Goal: Information Seeking & Learning: Learn about a topic

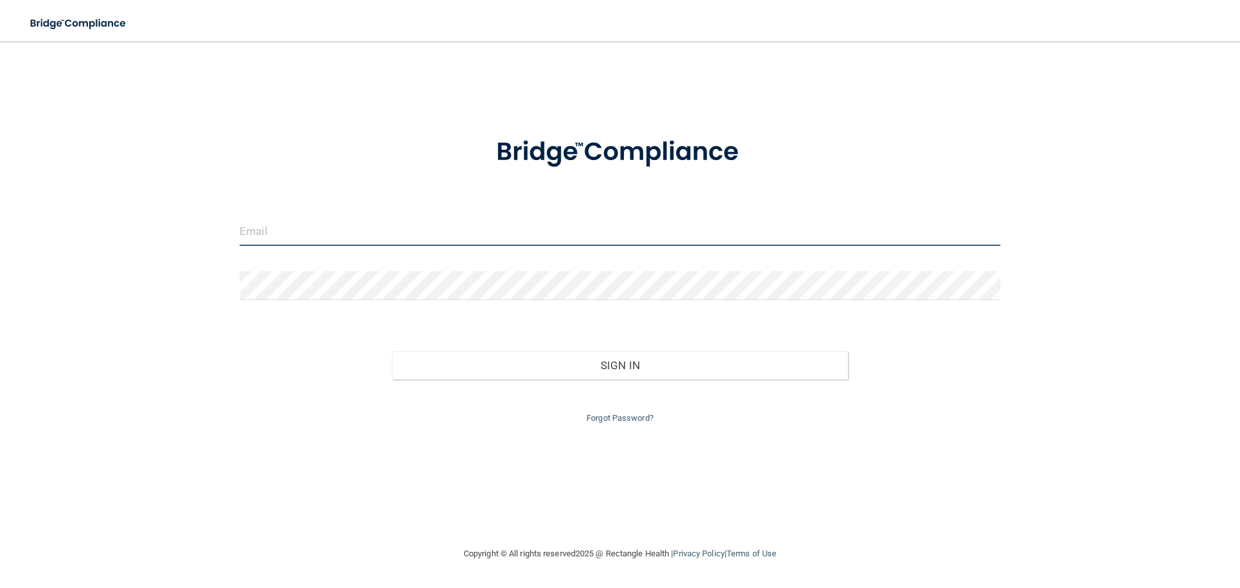
click at [283, 240] on input "email" at bounding box center [620, 231] width 761 height 29
type input "[EMAIL_ADDRESS][DOMAIN_NAME]"
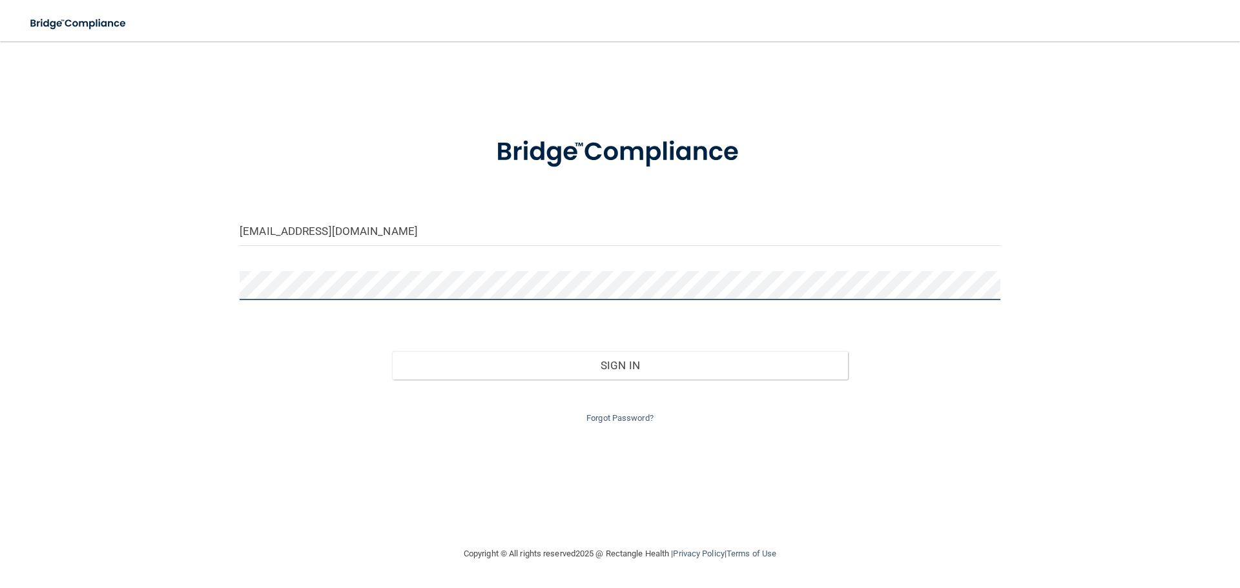
click at [392, 351] on button "Sign In" at bounding box center [620, 365] width 457 height 28
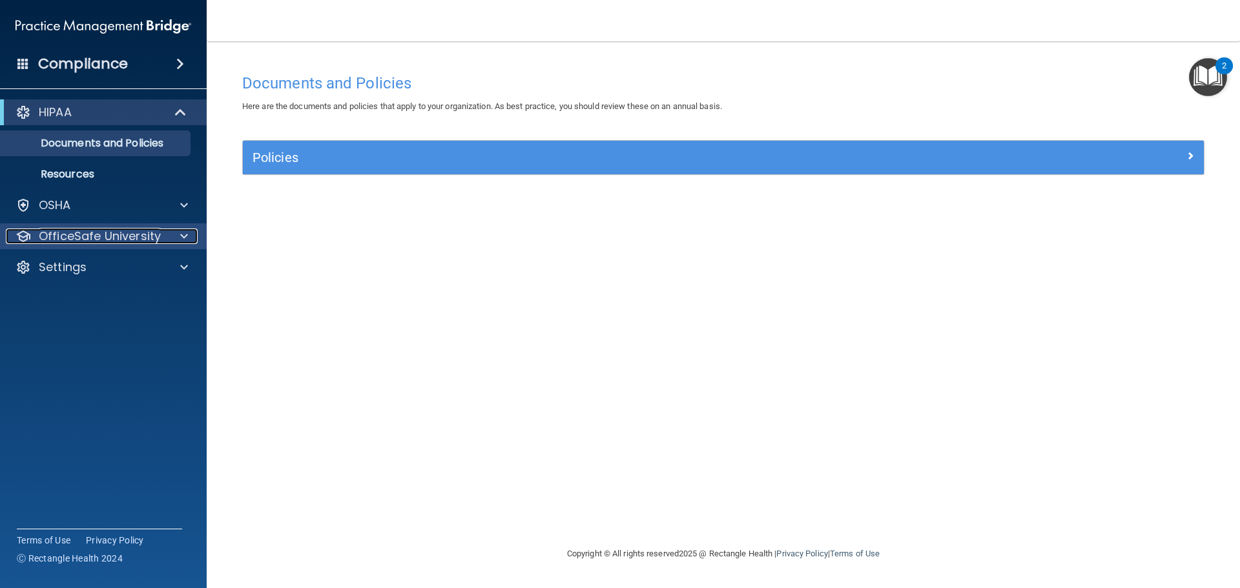
click at [68, 236] on p "OfficeSafe University" at bounding box center [100, 236] width 122 height 15
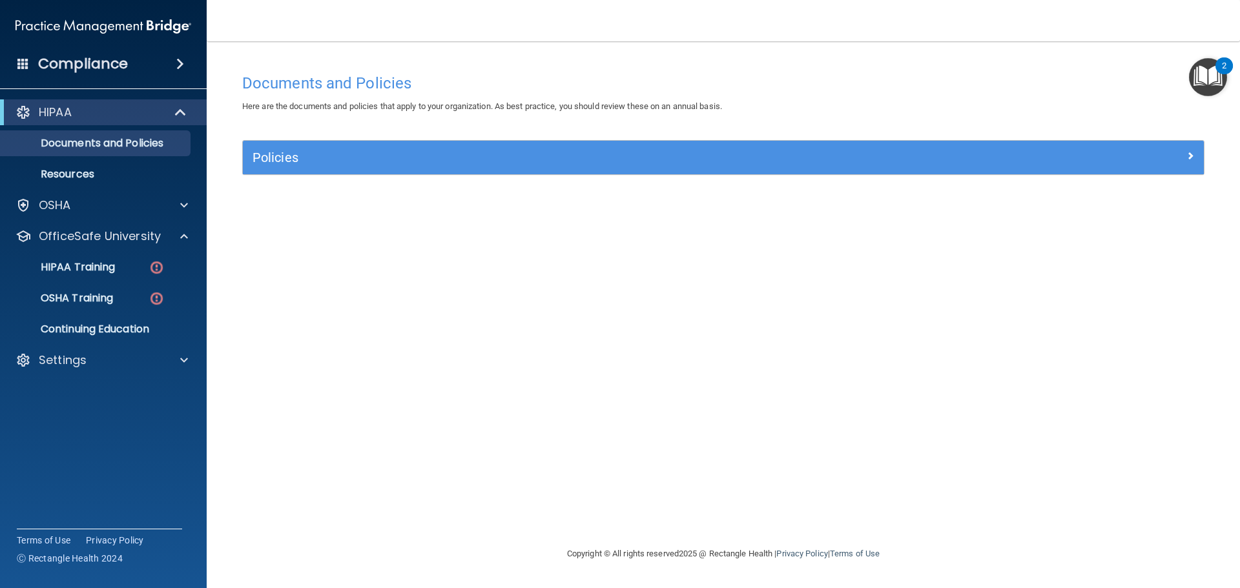
click at [1209, 77] on img "Open Resource Center, 2 new notifications" at bounding box center [1208, 77] width 38 height 38
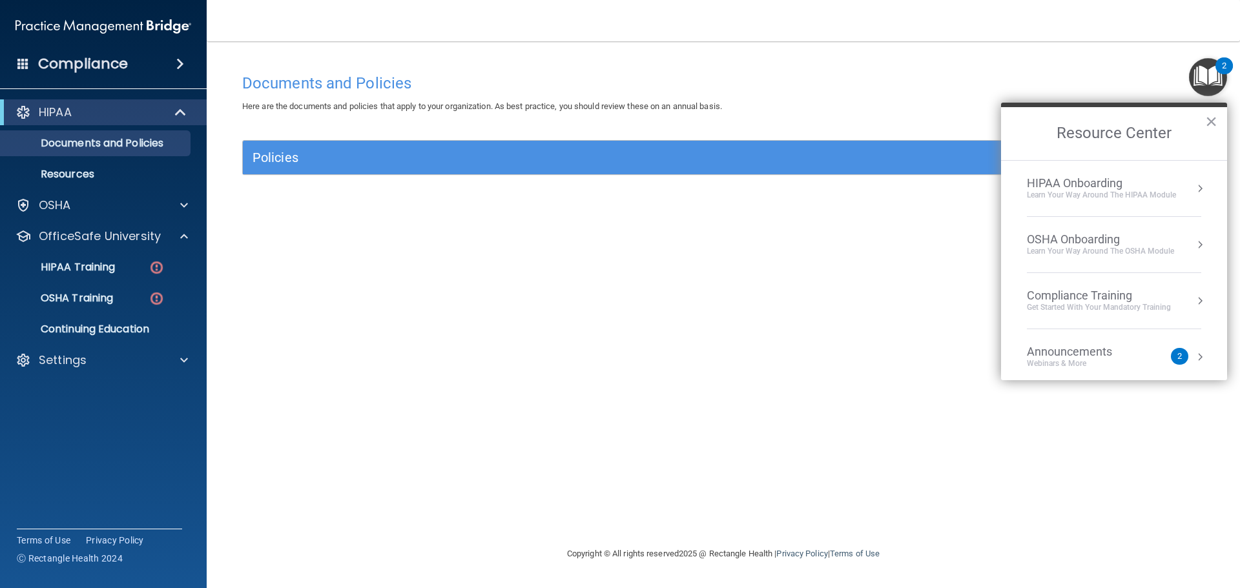
click at [1157, 187] on div "HIPAA Onboarding" at bounding box center [1101, 183] width 149 height 14
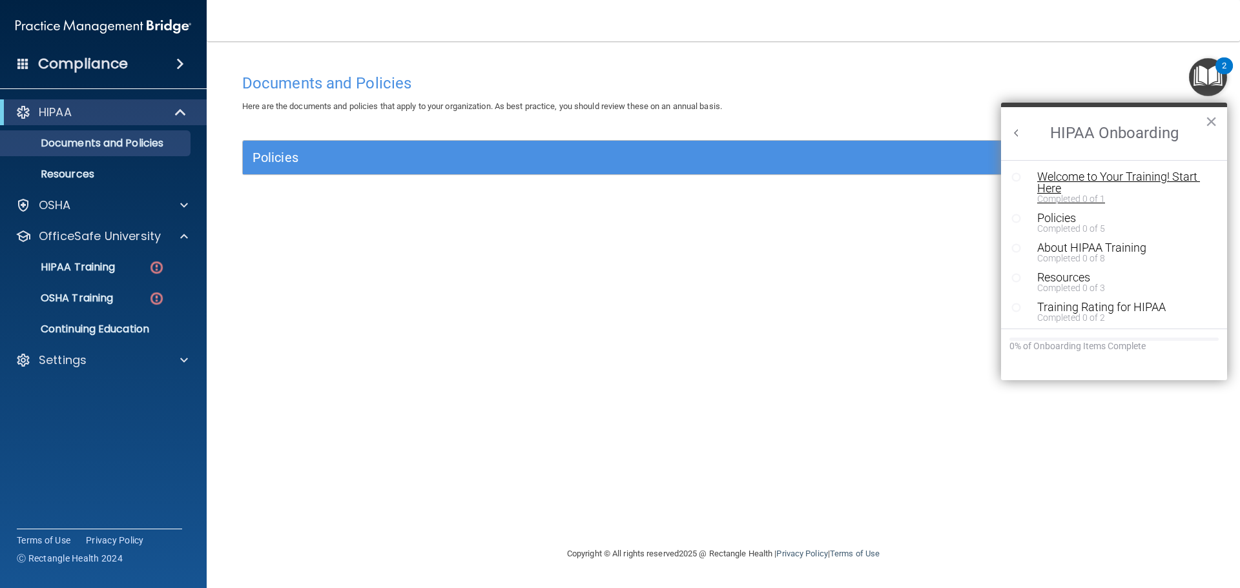
click at [1074, 195] on div "Completed 0 of 1" at bounding box center [1118, 198] width 163 height 9
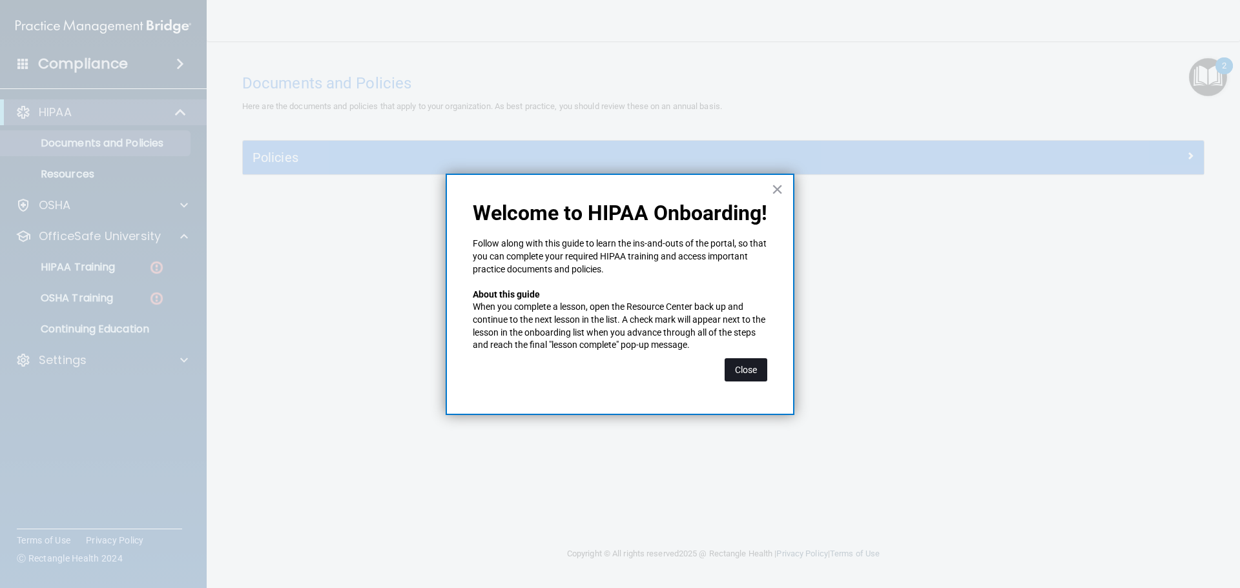
click at [737, 374] on button "Close" at bounding box center [746, 369] width 43 height 23
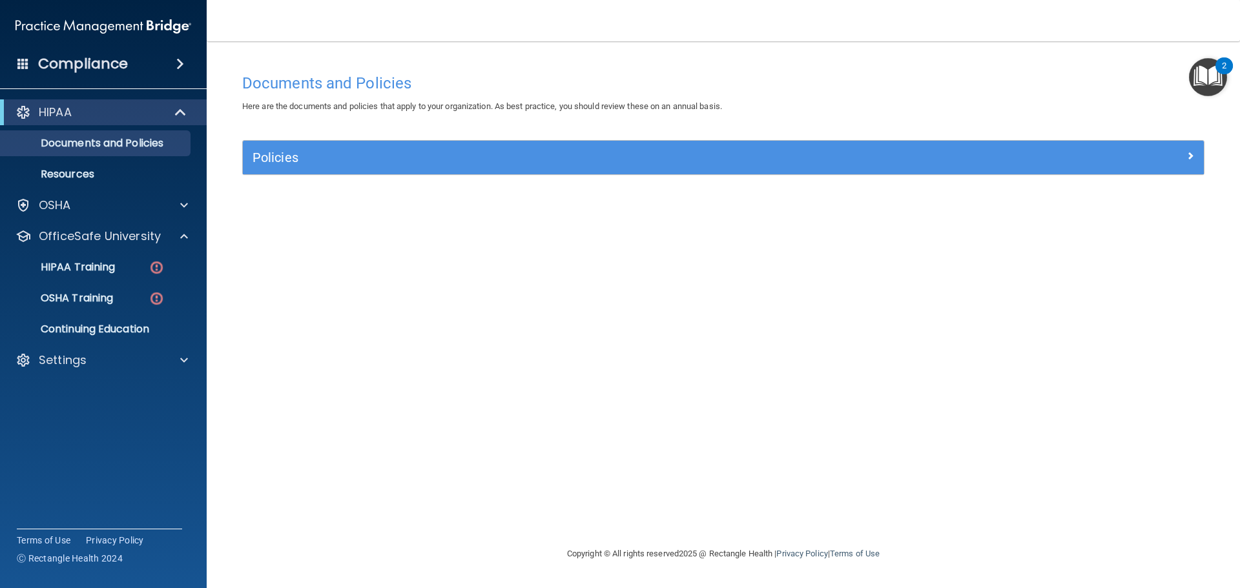
click at [1208, 79] on img "Open Resource Center, 2 new notifications" at bounding box center [1208, 77] width 38 height 38
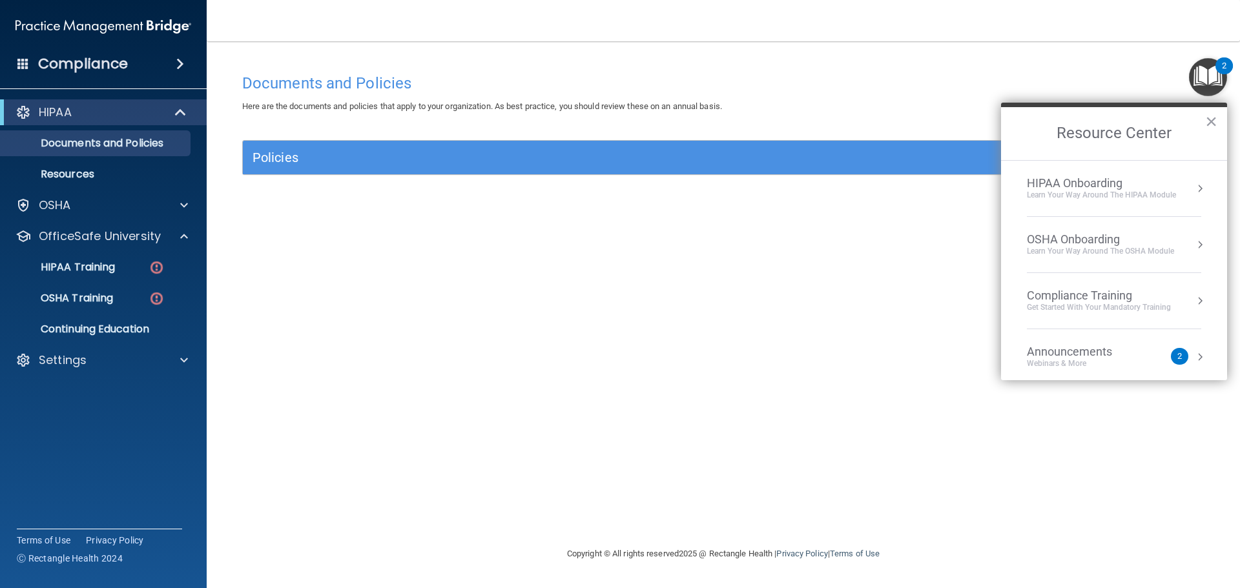
click at [1088, 192] on div "Learn Your Way around the HIPAA module" at bounding box center [1101, 195] width 149 height 11
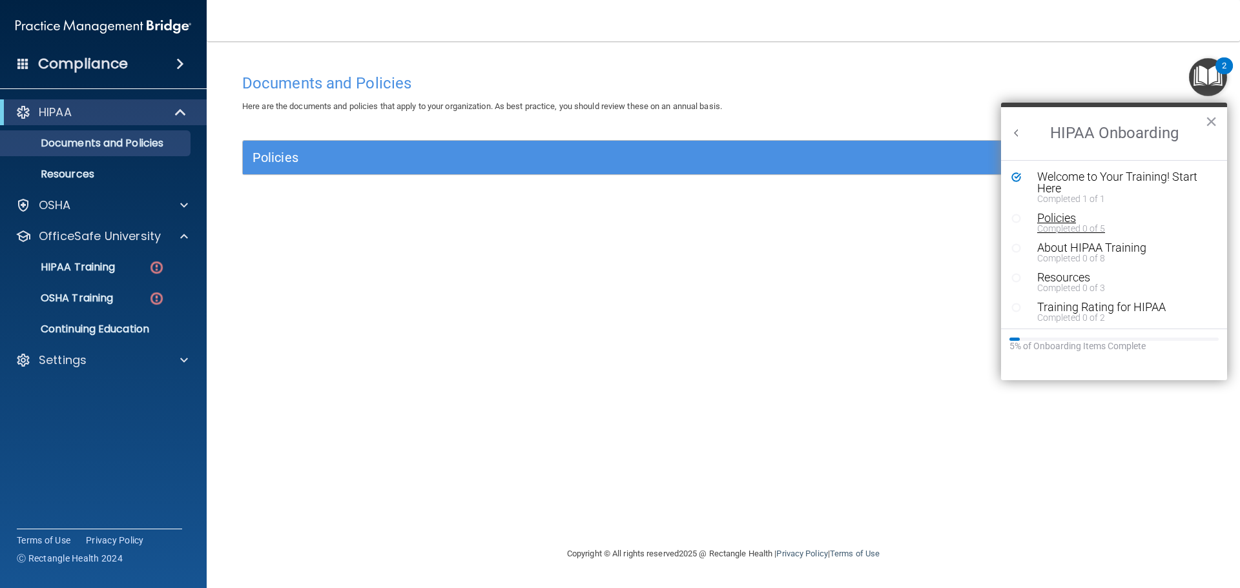
click at [1069, 224] on div "Completed 0 of 5" at bounding box center [1118, 228] width 163 height 9
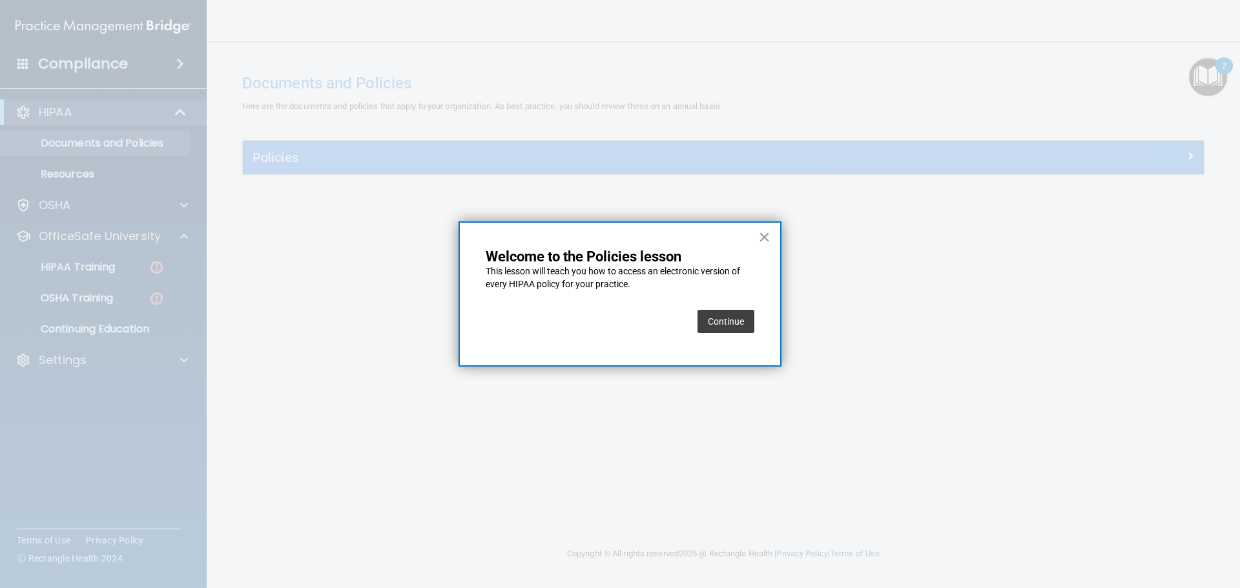
click at [717, 322] on button "Continue" at bounding box center [725, 321] width 57 height 23
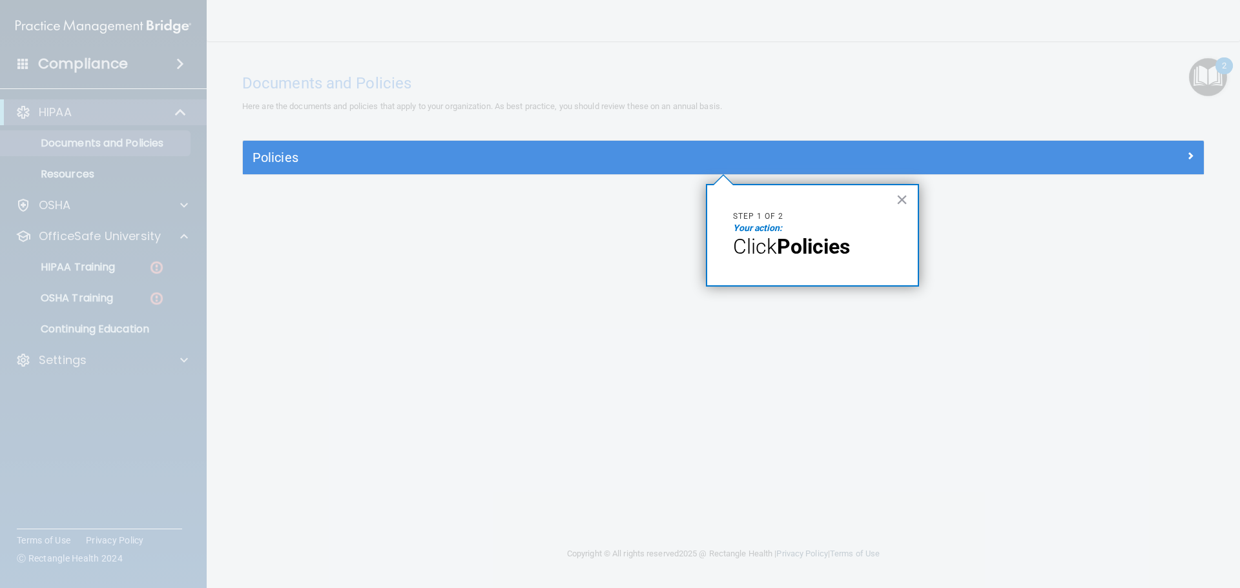
click at [799, 240] on strong "Policies" at bounding box center [813, 246] width 73 height 25
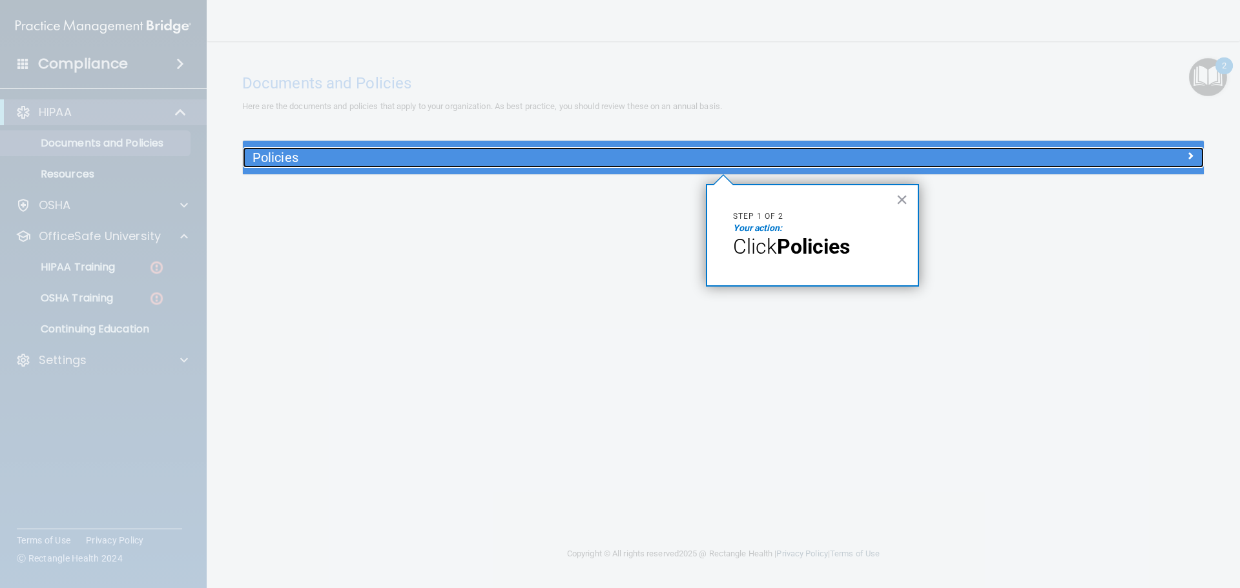
click at [983, 162] on div at bounding box center [1083, 154] width 240 height 15
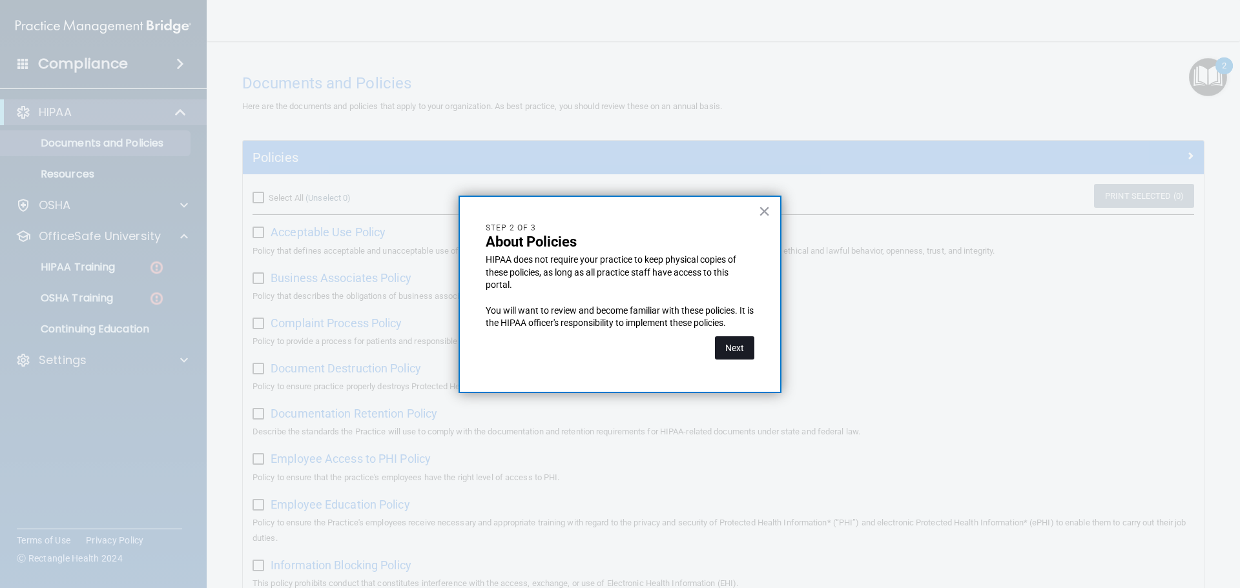
click at [734, 355] on button "Next" at bounding box center [734, 347] width 39 height 23
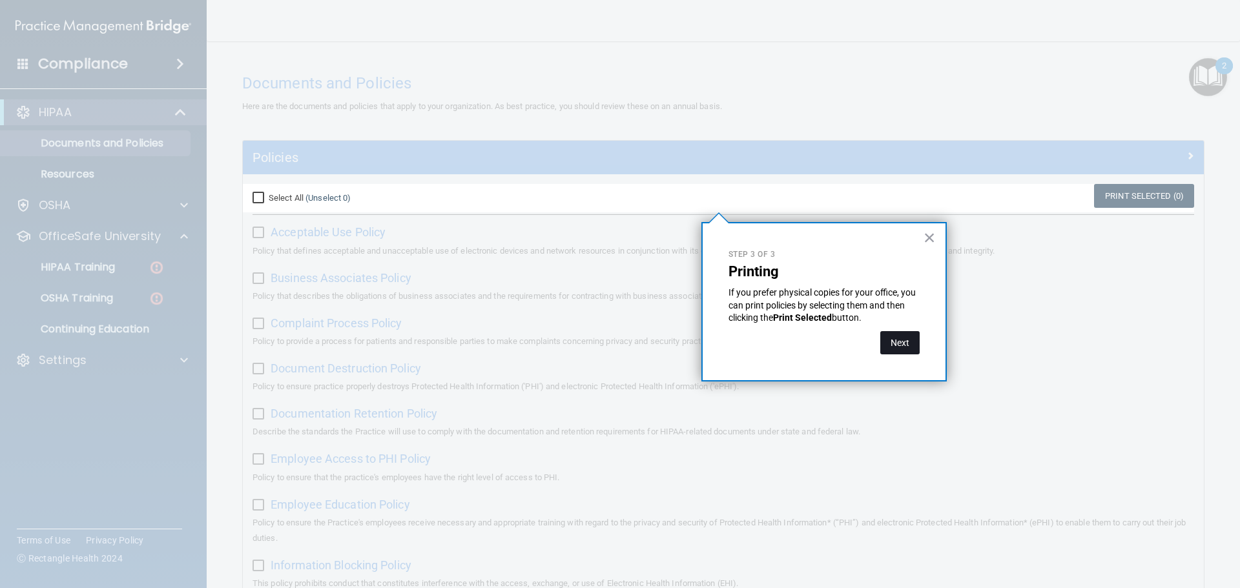
click at [896, 336] on button "Next" at bounding box center [899, 342] width 39 height 23
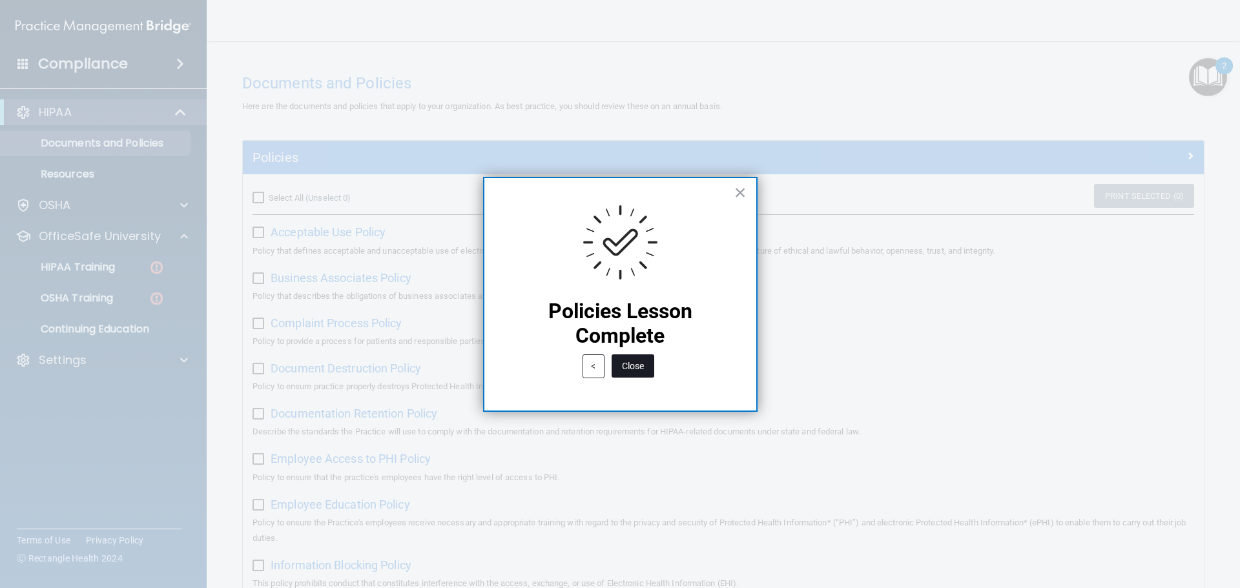
click at [630, 365] on button "Close" at bounding box center [633, 366] width 43 height 23
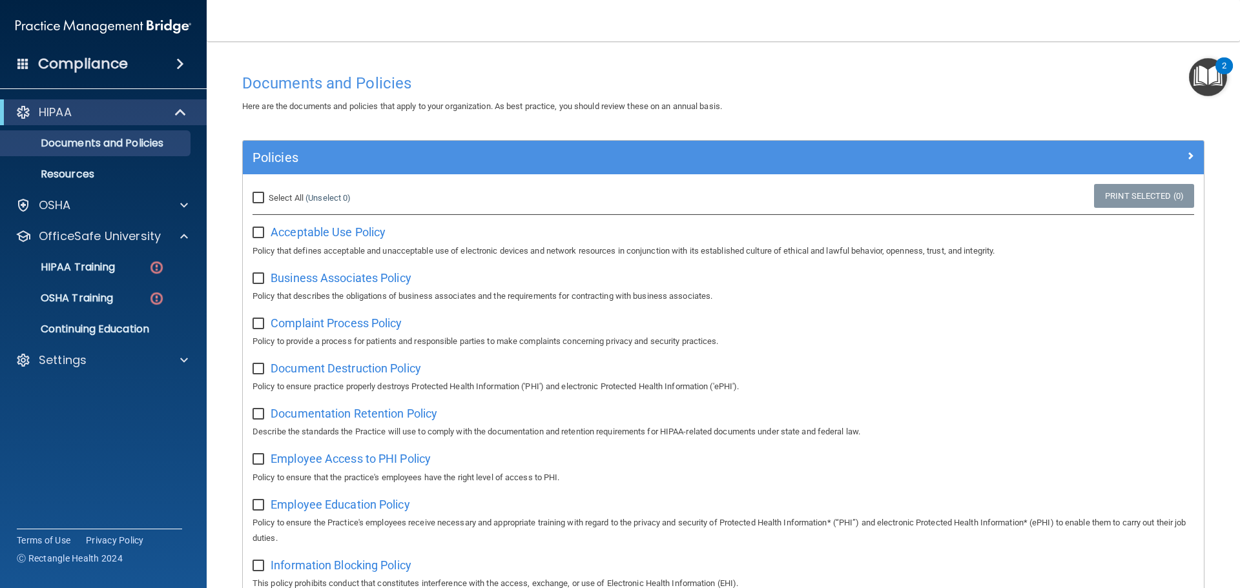
scroll to position [65, 0]
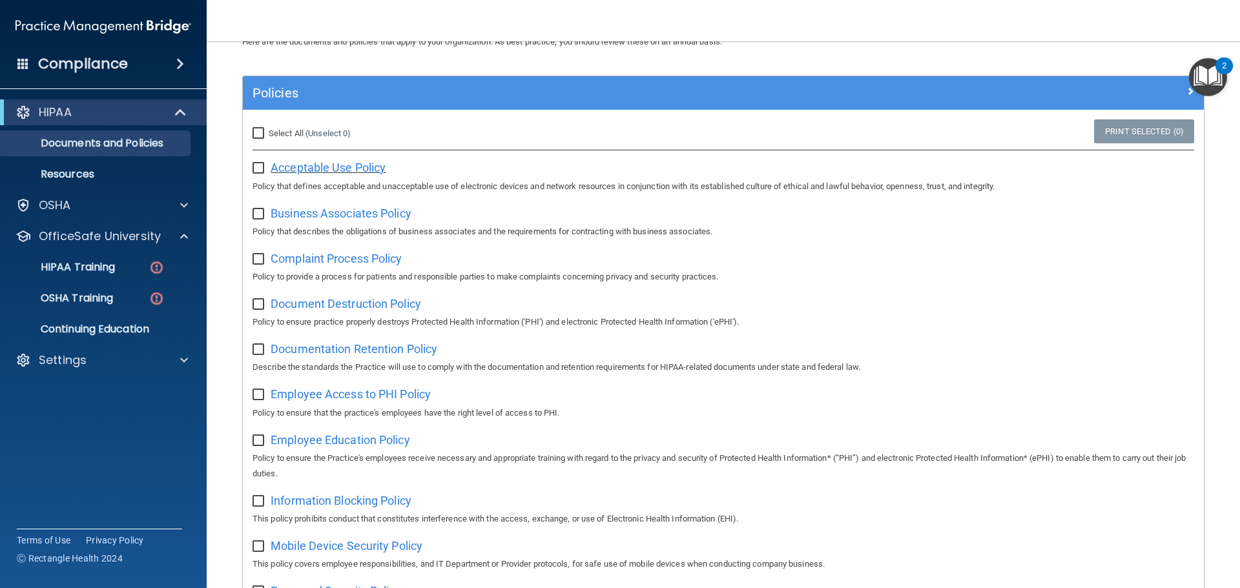
click at [349, 173] on span "Acceptable Use Policy" at bounding box center [328, 168] width 115 height 14
click at [1211, 72] on img "Open Resource Center, 2 new notifications" at bounding box center [1208, 77] width 38 height 38
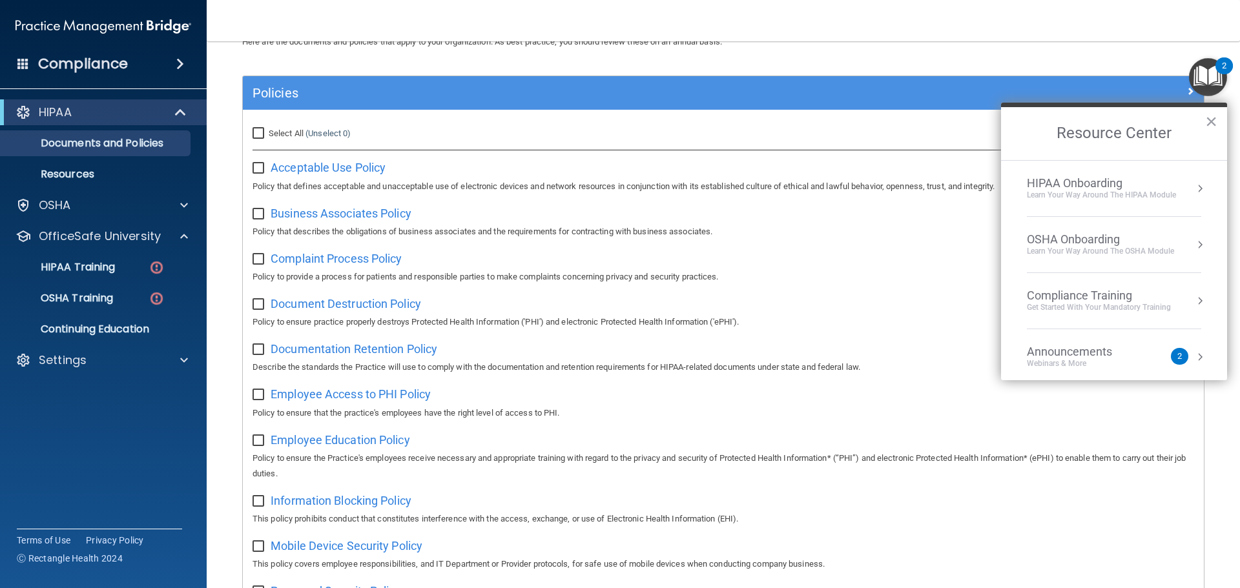
click at [1138, 183] on div "HIPAA Onboarding" at bounding box center [1101, 183] width 149 height 14
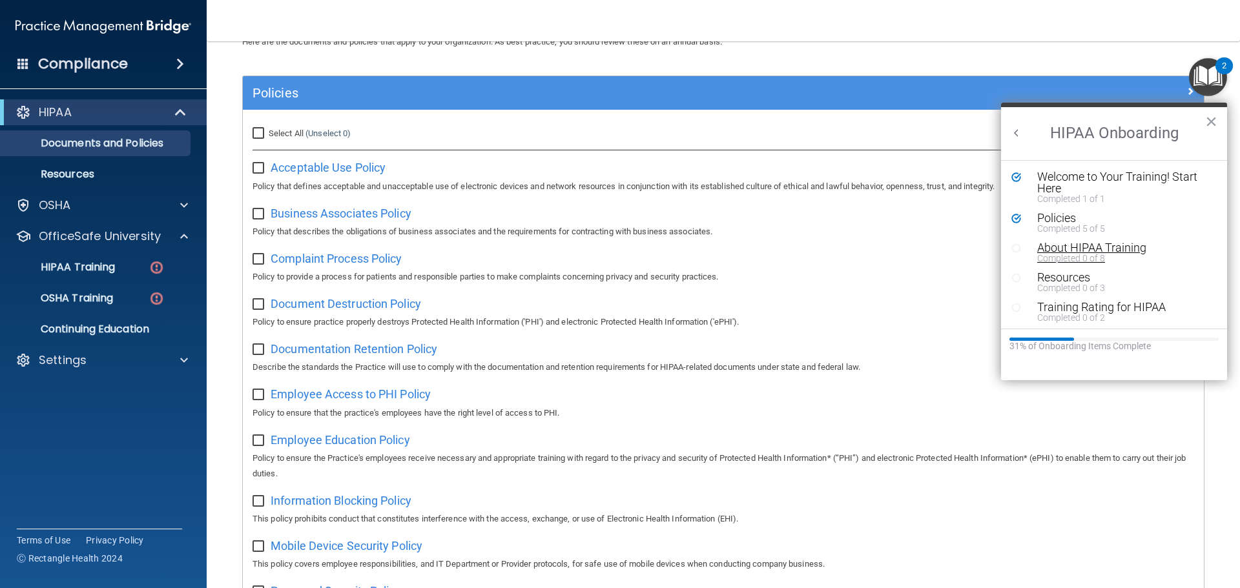
scroll to position [3, 0]
click at [1053, 252] on div "Completed 0 of 8" at bounding box center [1118, 255] width 163 height 9
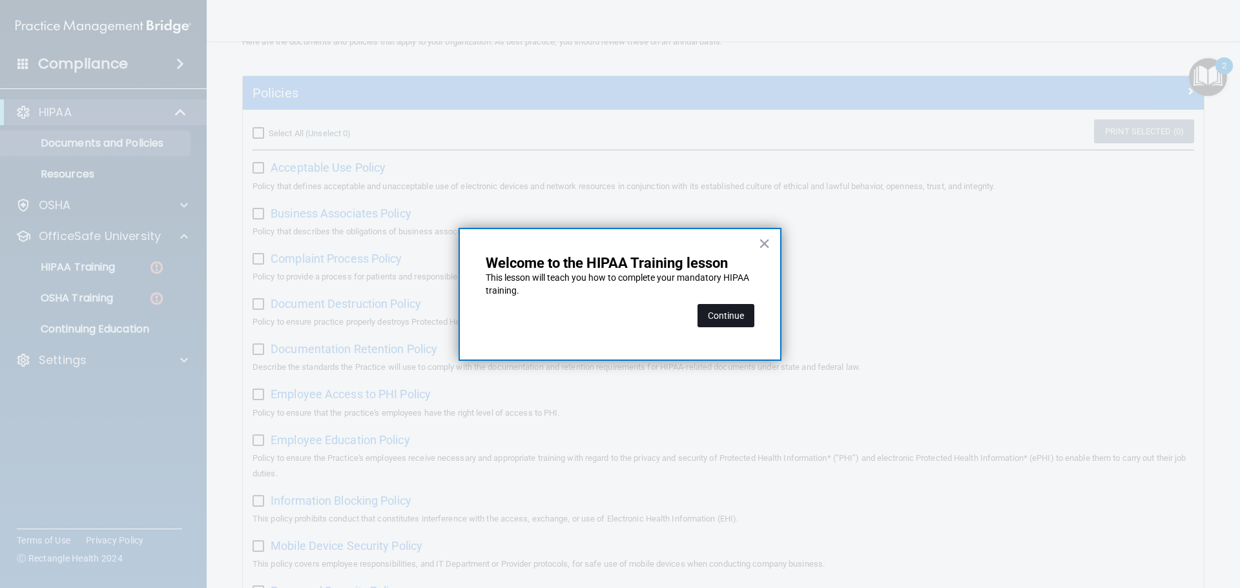
click at [717, 318] on button "Continue" at bounding box center [725, 315] width 57 height 23
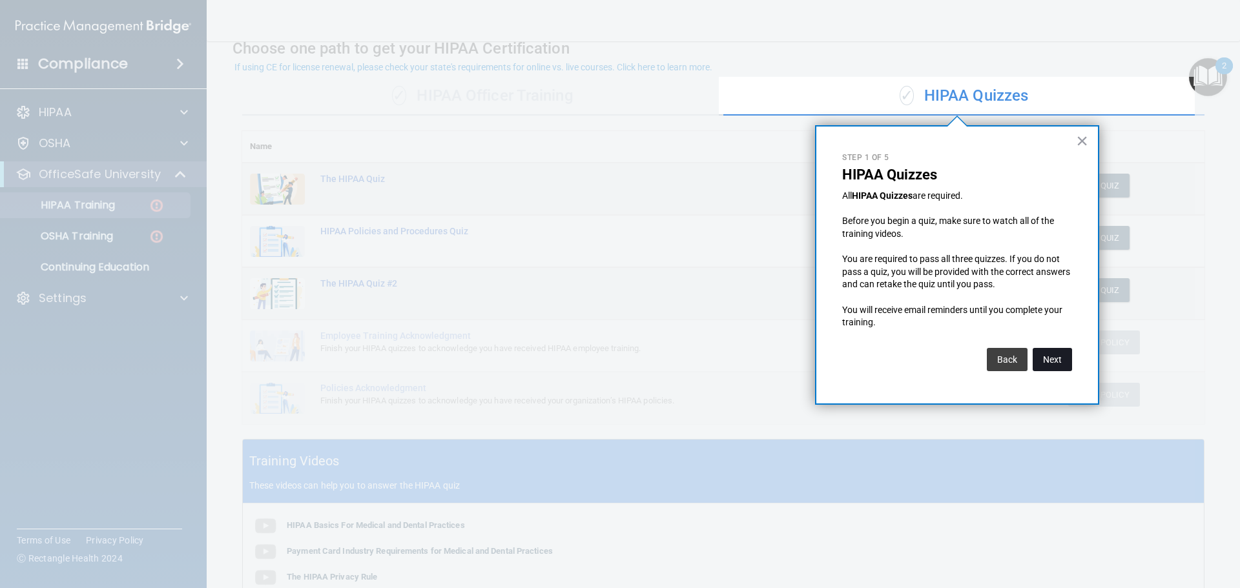
click at [1042, 361] on button "Next" at bounding box center [1052, 359] width 39 height 23
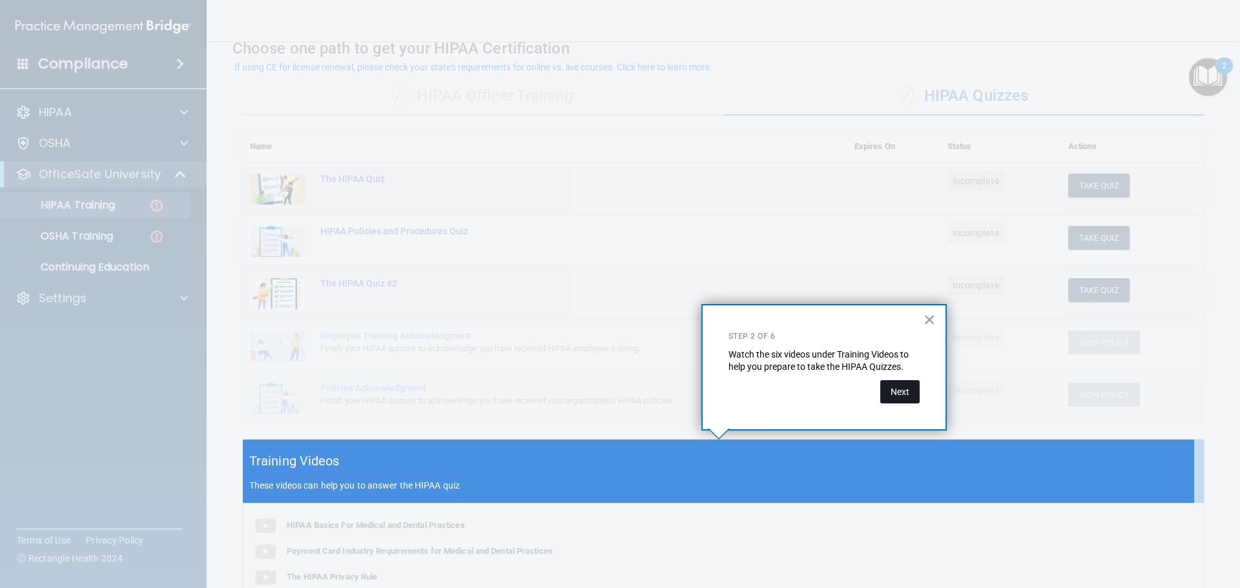
click at [899, 387] on button "Next" at bounding box center [899, 391] width 39 height 23
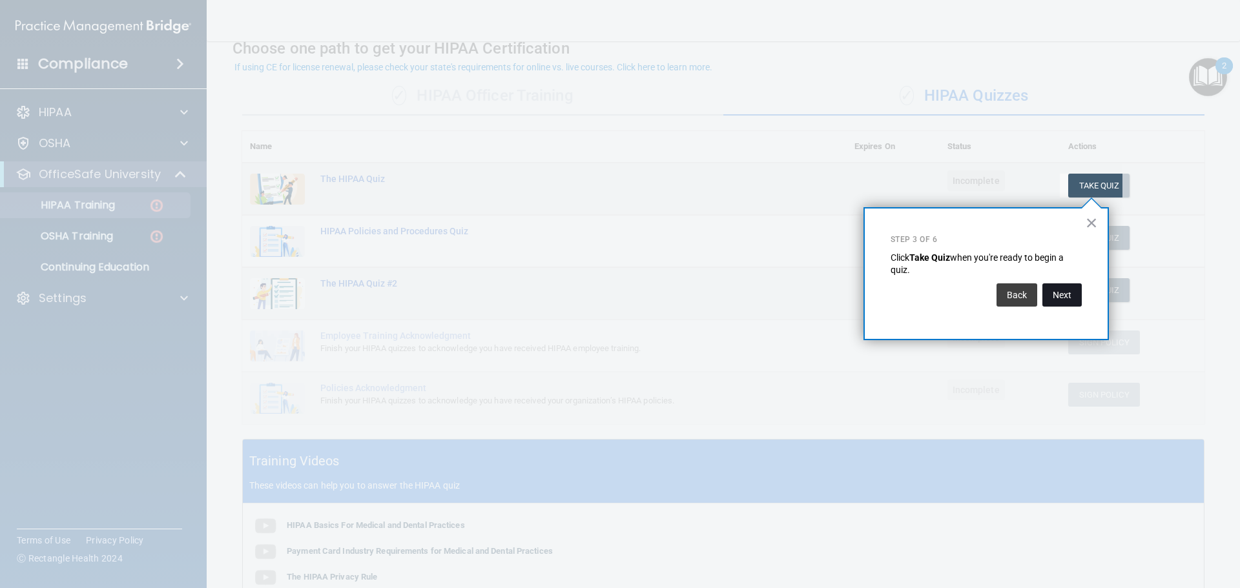
click at [1065, 293] on button "Next" at bounding box center [1061, 294] width 39 height 23
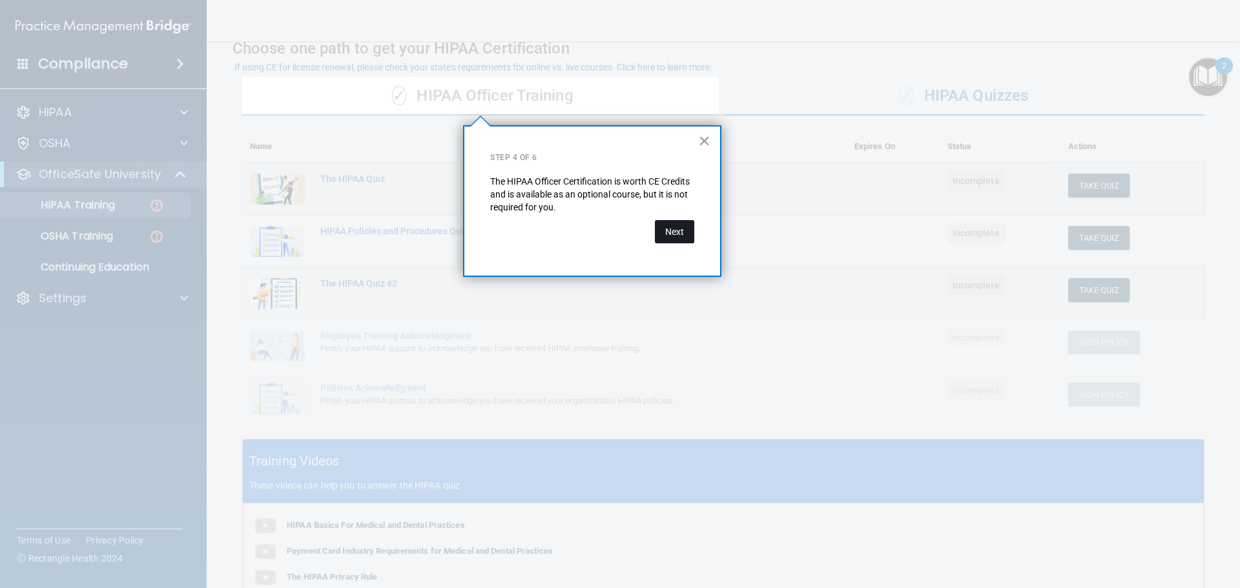
click at [684, 236] on button "Next" at bounding box center [674, 231] width 39 height 23
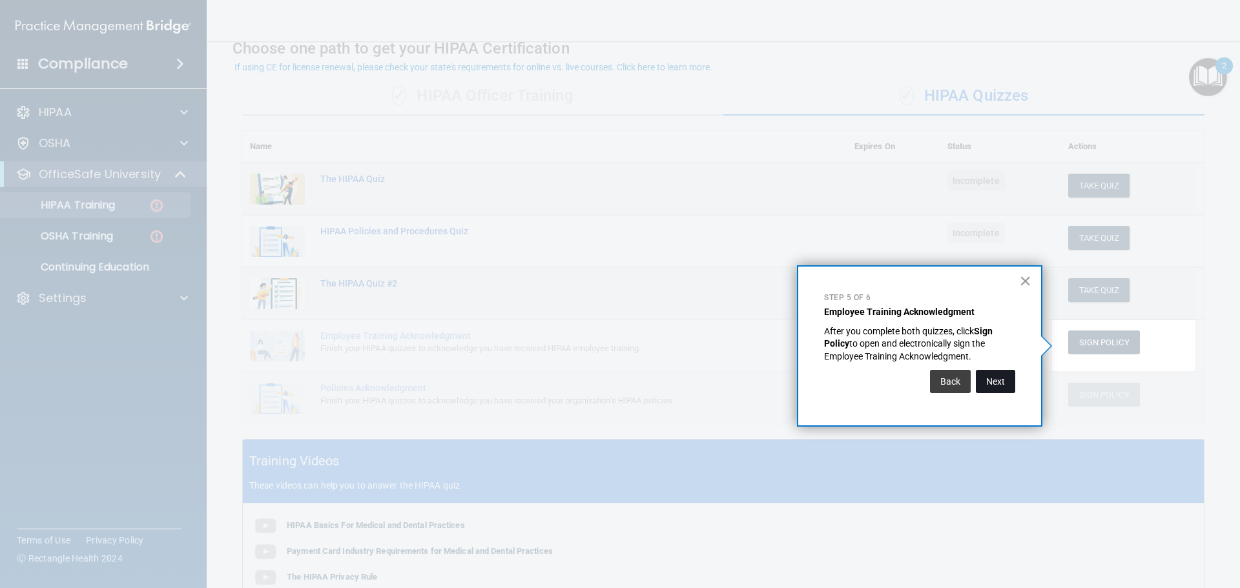
click at [984, 385] on button "Next" at bounding box center [995, 381] width 39 height 23
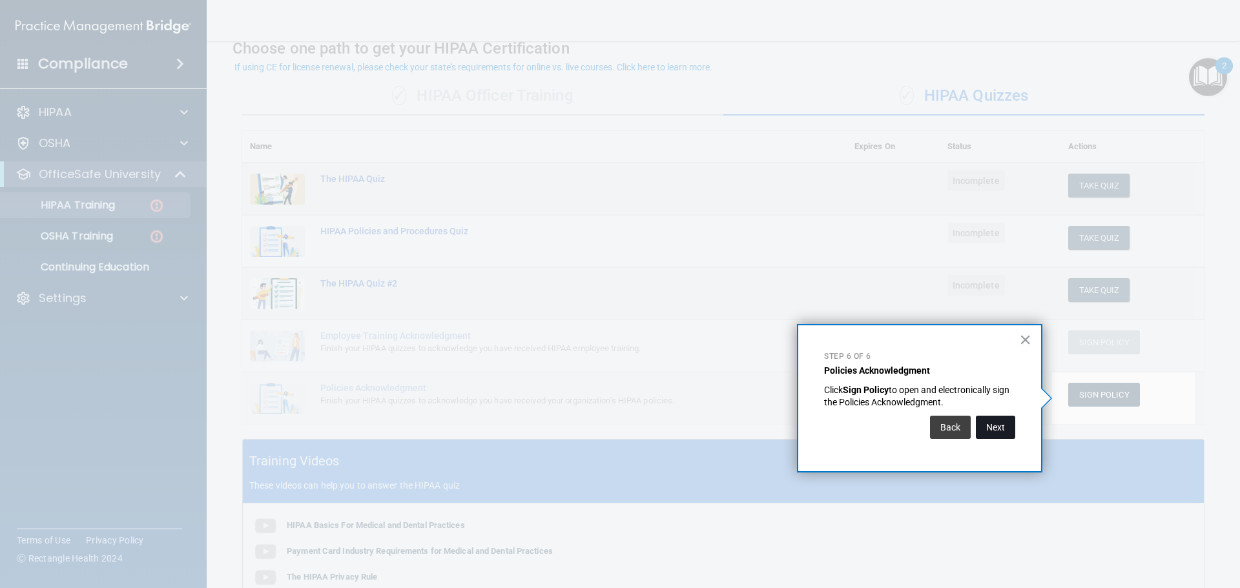
click at [999, 426] on button "Next" at bounding box center [995, 427] width 39 height 23
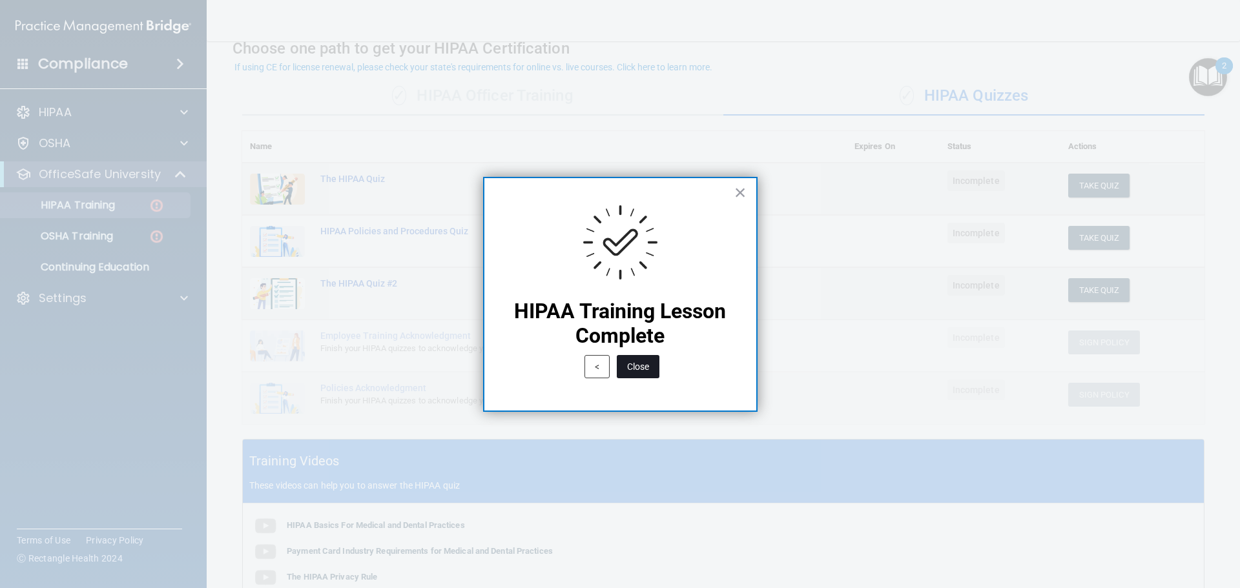
click at [639, 367] on button "Close" at bounding box center [638, 366] width 43 height 23
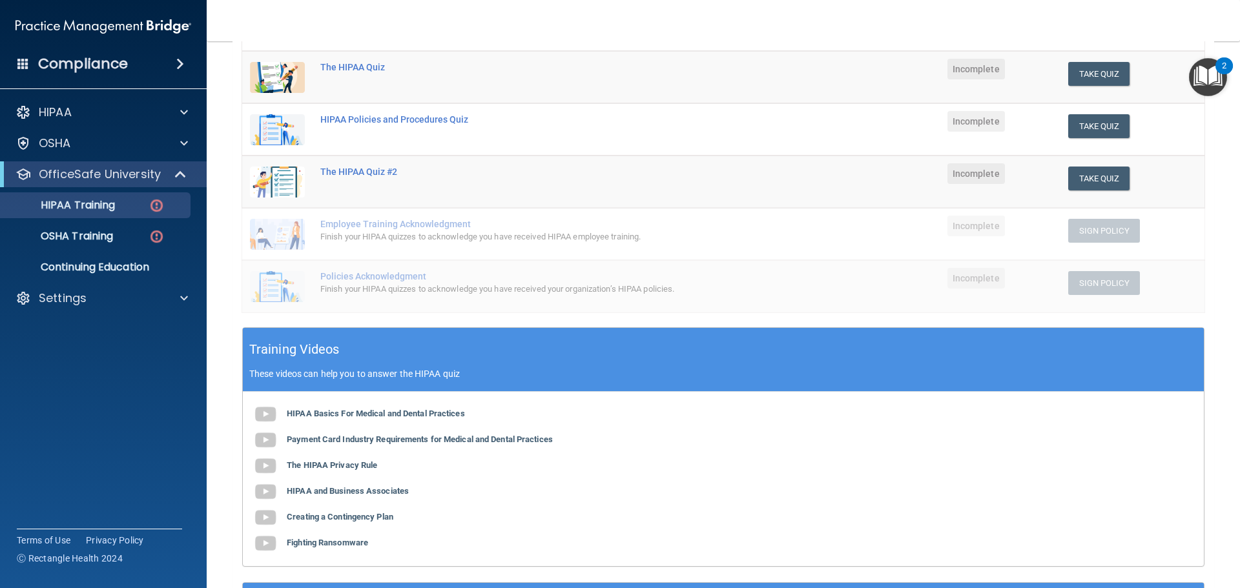
scroll to position [194, 0]
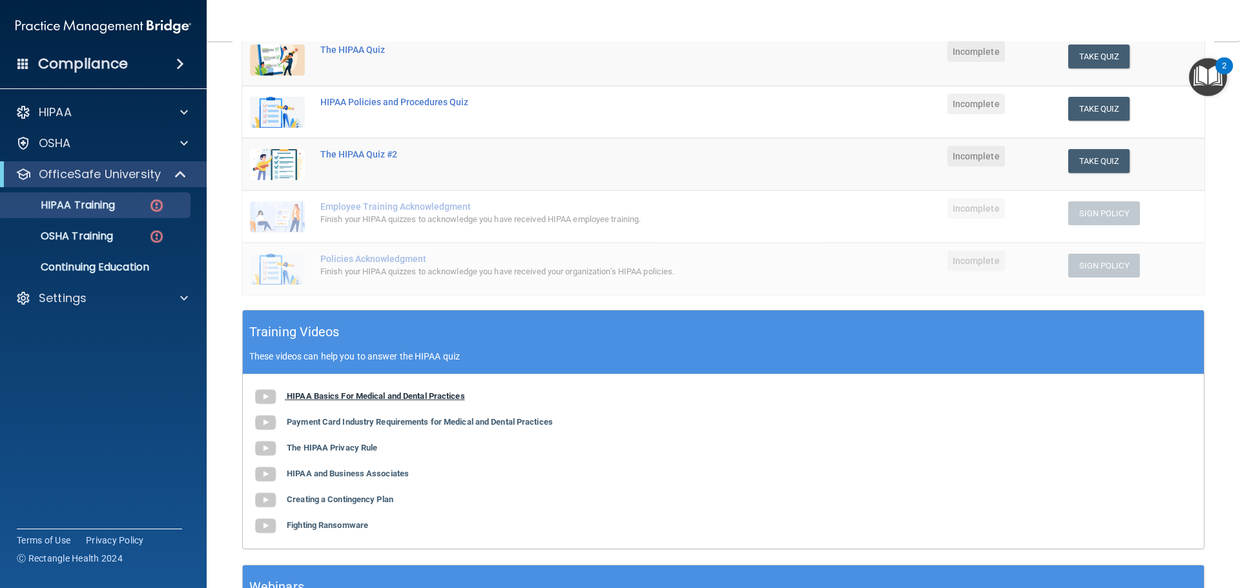
click at [365, 395] on b "HIPAA Basics For Medical and Dental Practices" at bounding box center [376, 396] width 178 height 10
